Goal: Navigation & Orientation: Find specific page/section

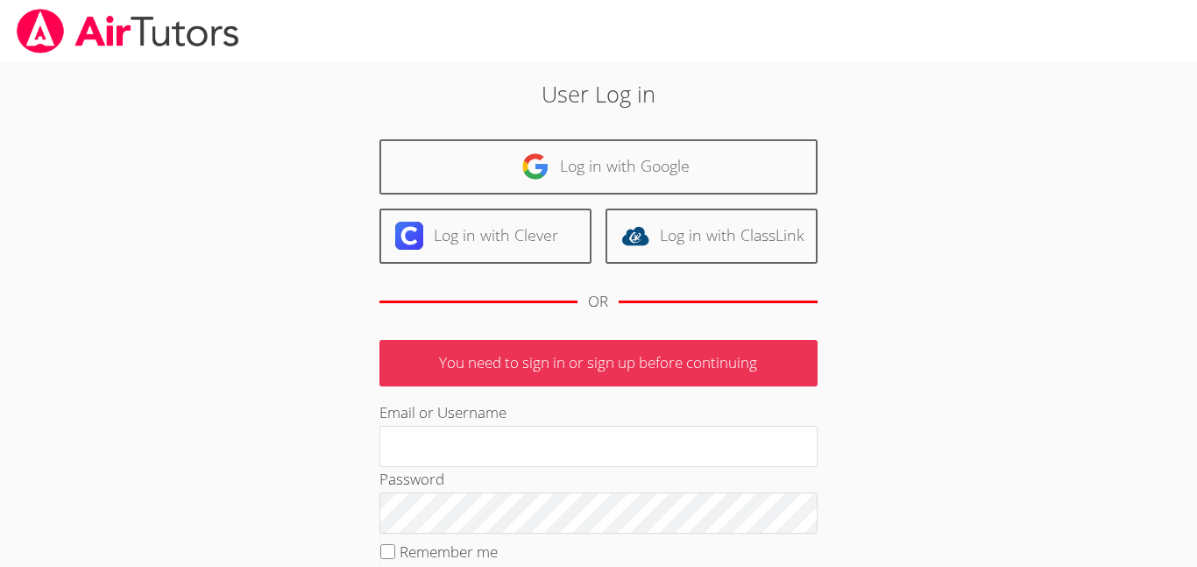
type input "[EMAIL_ADDRESS][DOMAIN_NAME]"
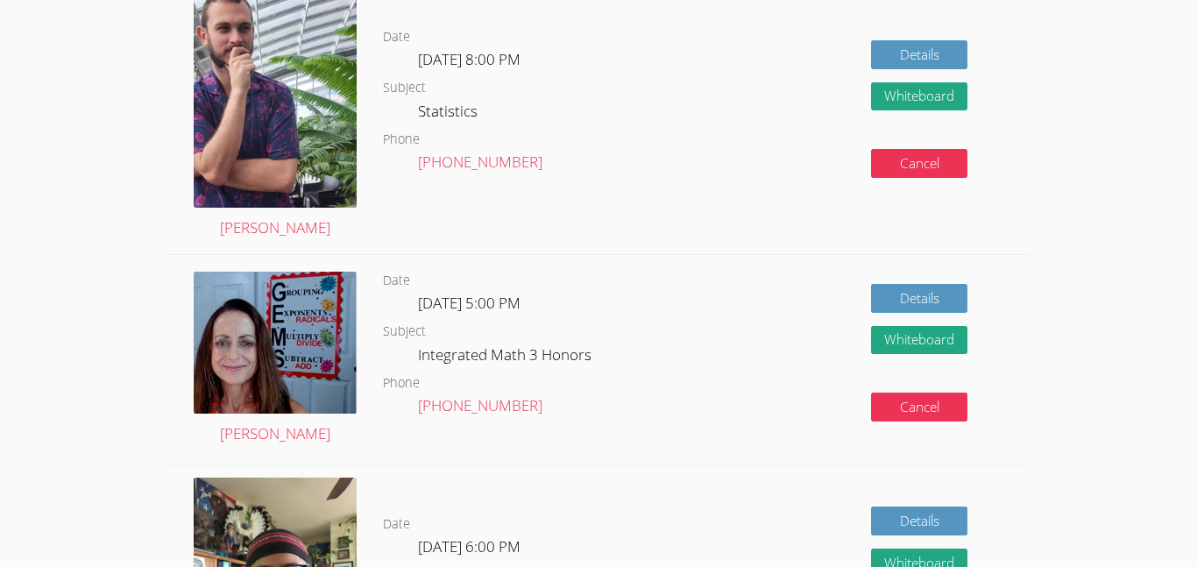
scroll to position [860, 0]
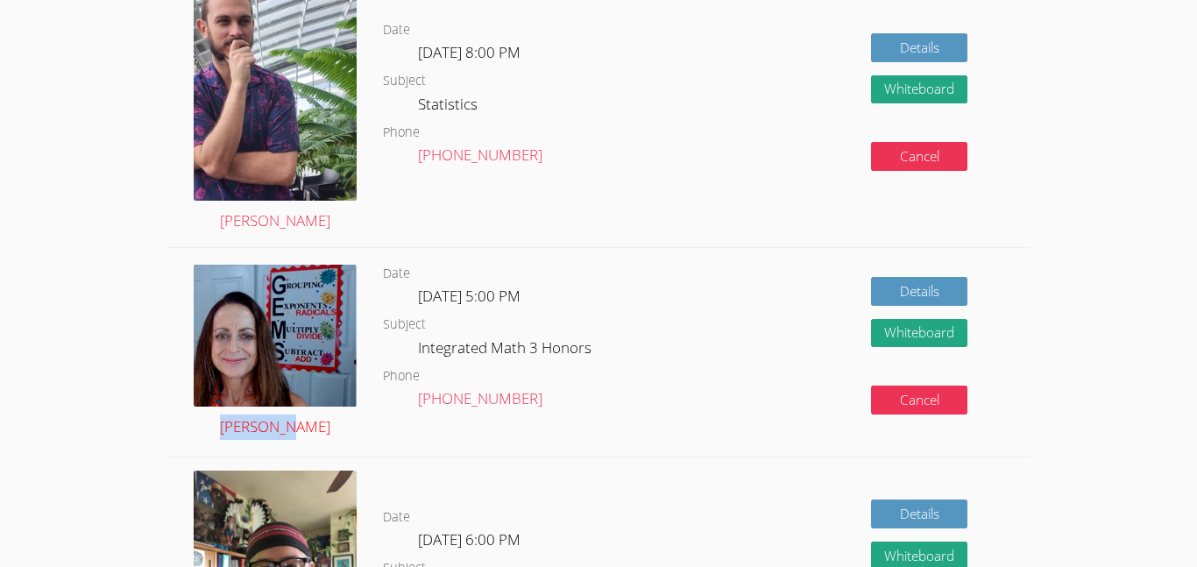
drag, startPoint x: 355, startPoint y: 454, endPoint x: 226, endPoint y: 426, distance: 131.9
click at [226, 426] on div "[PERSON_NAME]" at bounding box center [275, 353] width 216 height 210
click at [193, 254] on div "Leah Hoff" at bounding box center [275, 353] width 216 height 210
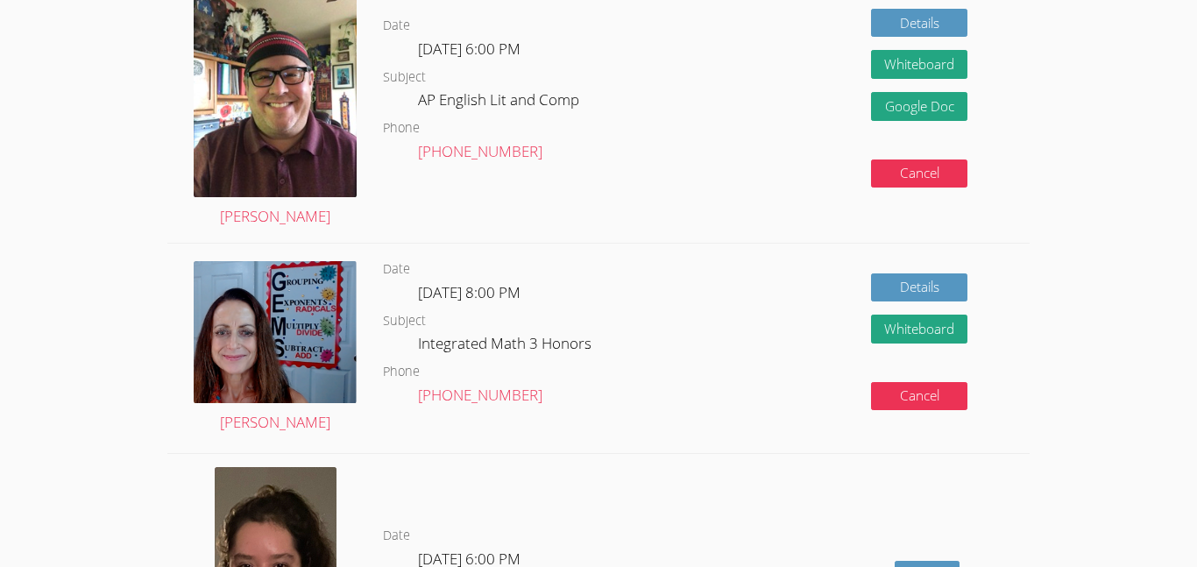
scroll to position [3093, 0]
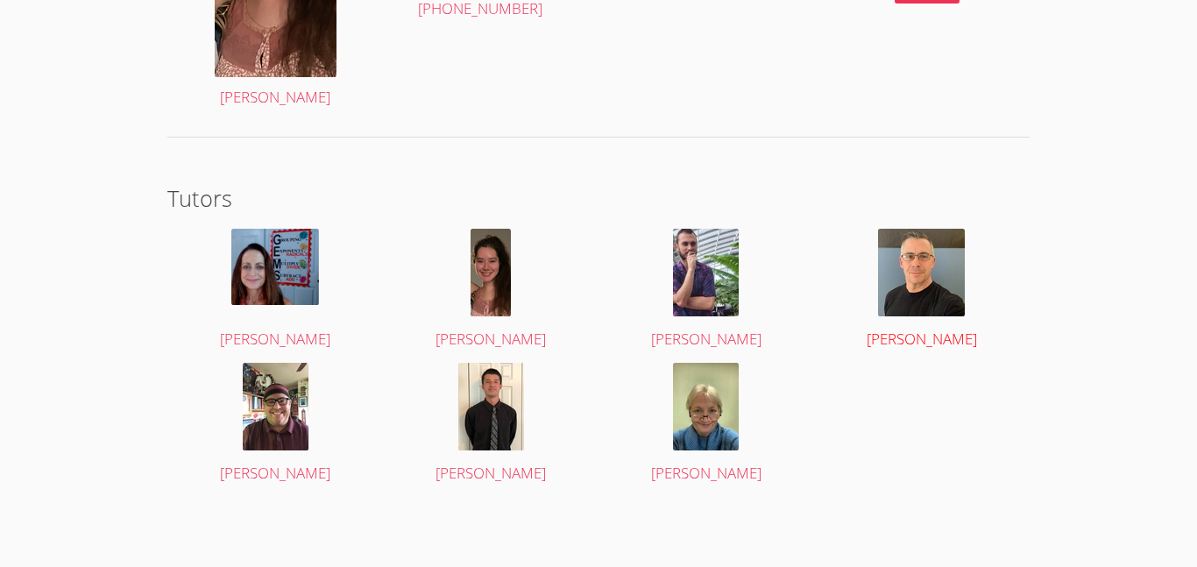
click at [921, 332] on span "Taylor Arnold" at bounding box center [922, 339] width 110 height 20
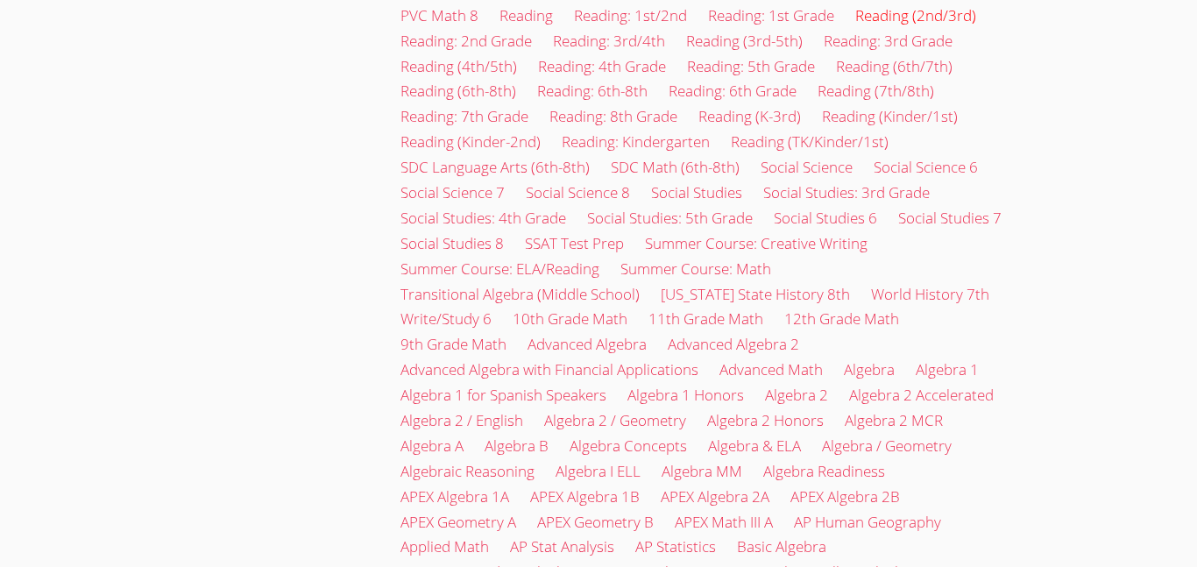
scroll to position [1730, 0]
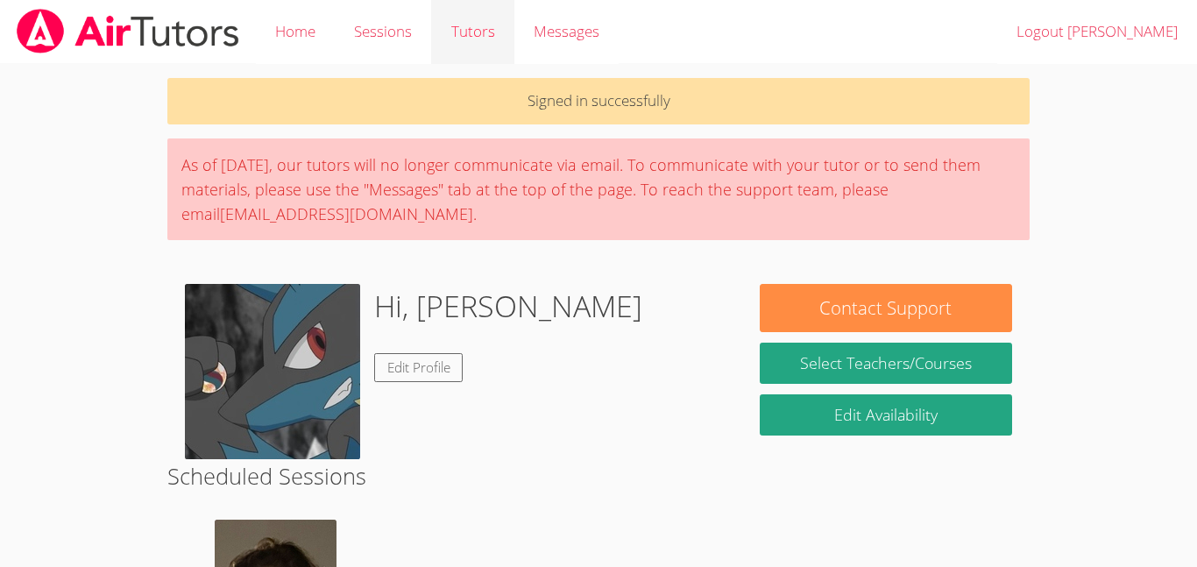
click at [480, 45] on link "Tutors" at bounding box center [472, 32] width 82 height 64
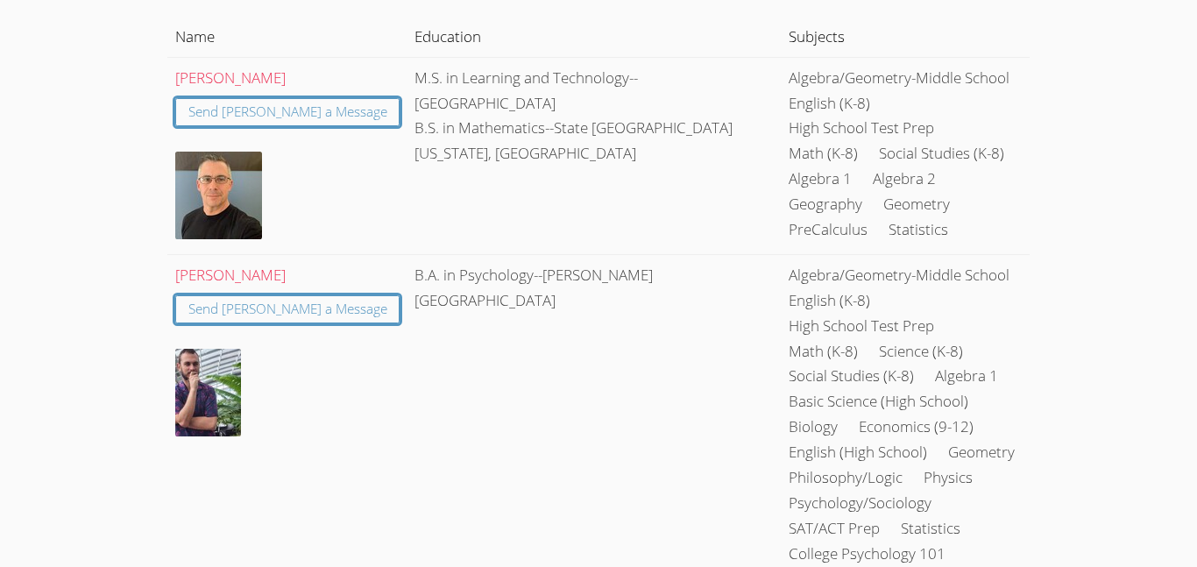
scroll to position [237, 0]
